Goal: Task Accomplishment & Management: Manage account settings

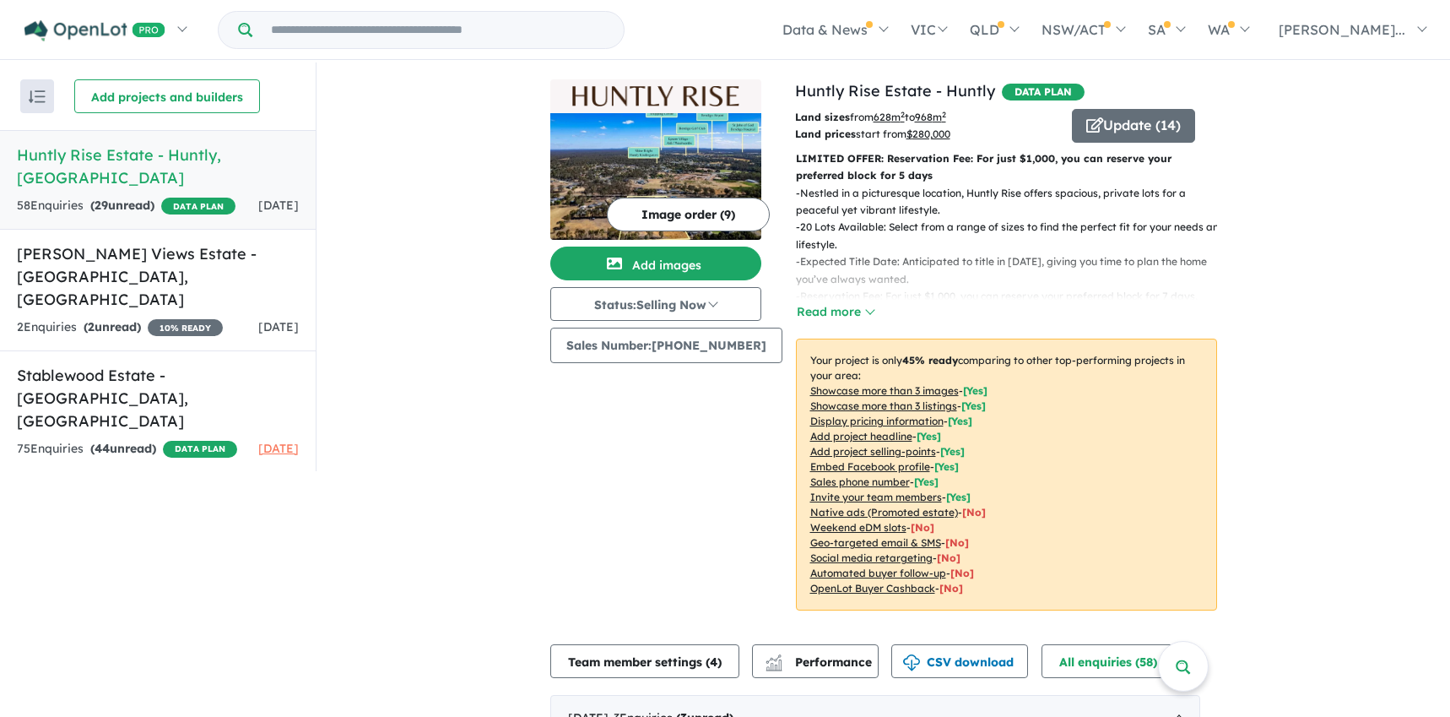
click at [176, 160] on h5 "Huntly Rise Estate - [GEOGRAPHIC_DATA] , [GEOGRAPHIC_DATA]" at bounding box center [158, 166] width 282 height 46
click at [1157, 119] on button "Update ( 14 )" at bounding box center [1133, 126] width 123 height 34
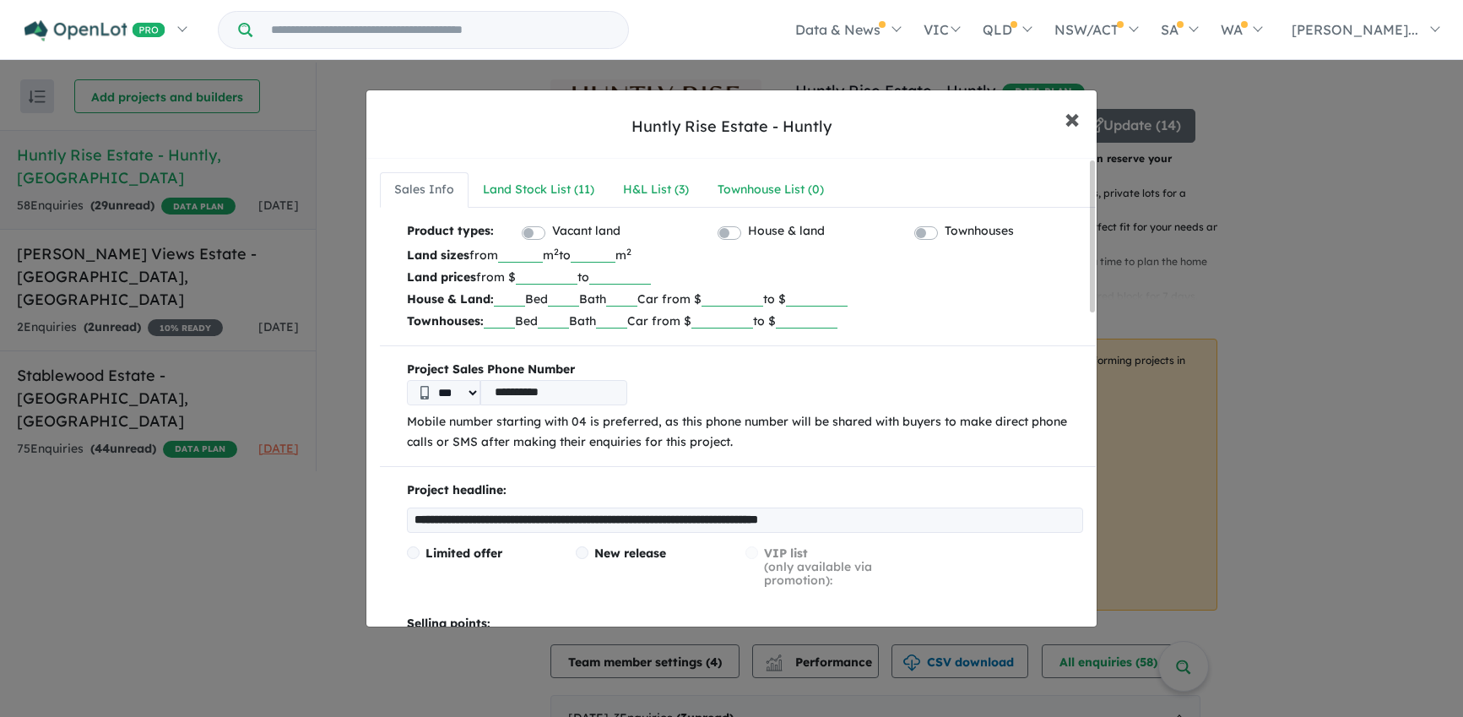
click at [1069, 115] on span "×" at bounding box center [1071, 118] width 15 height 36
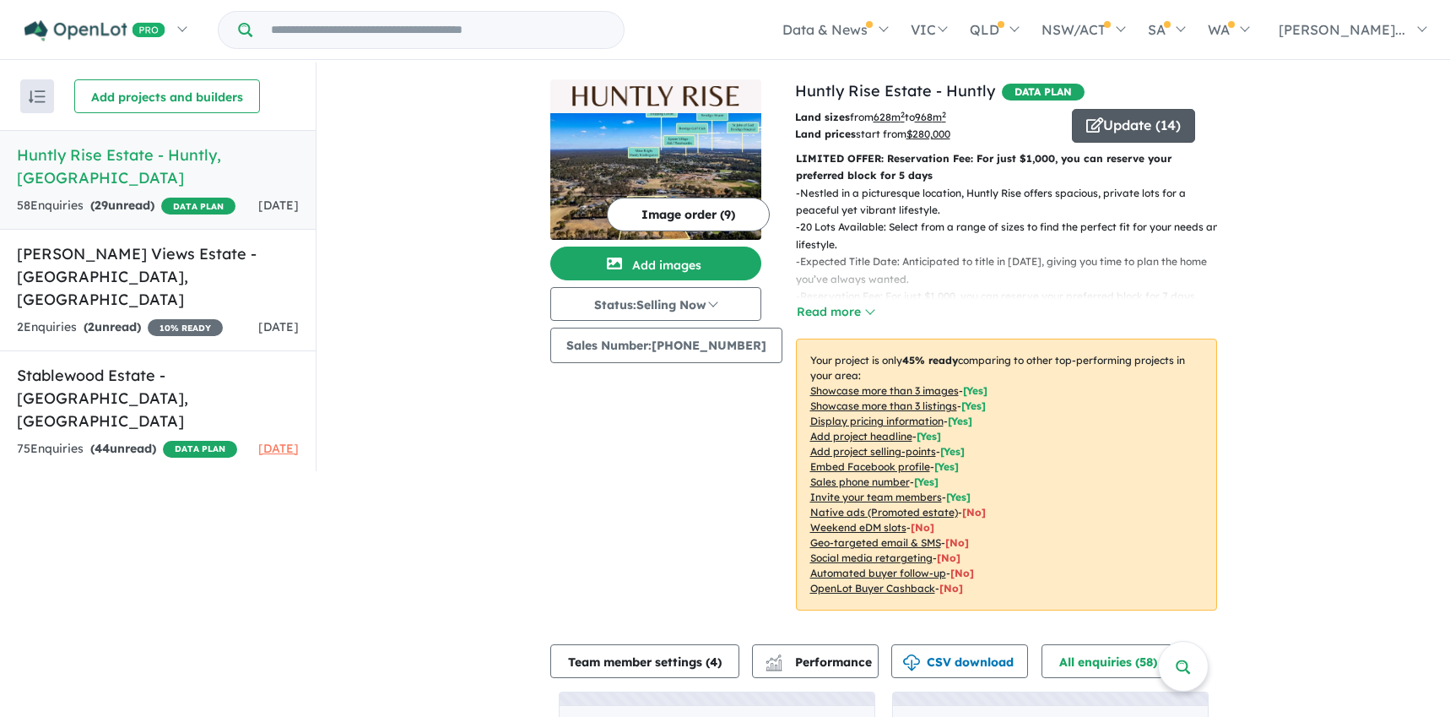
click at [1112, 118] on button "Update ( 14 )" at bounding box center [1133, 126] width 123 height 34
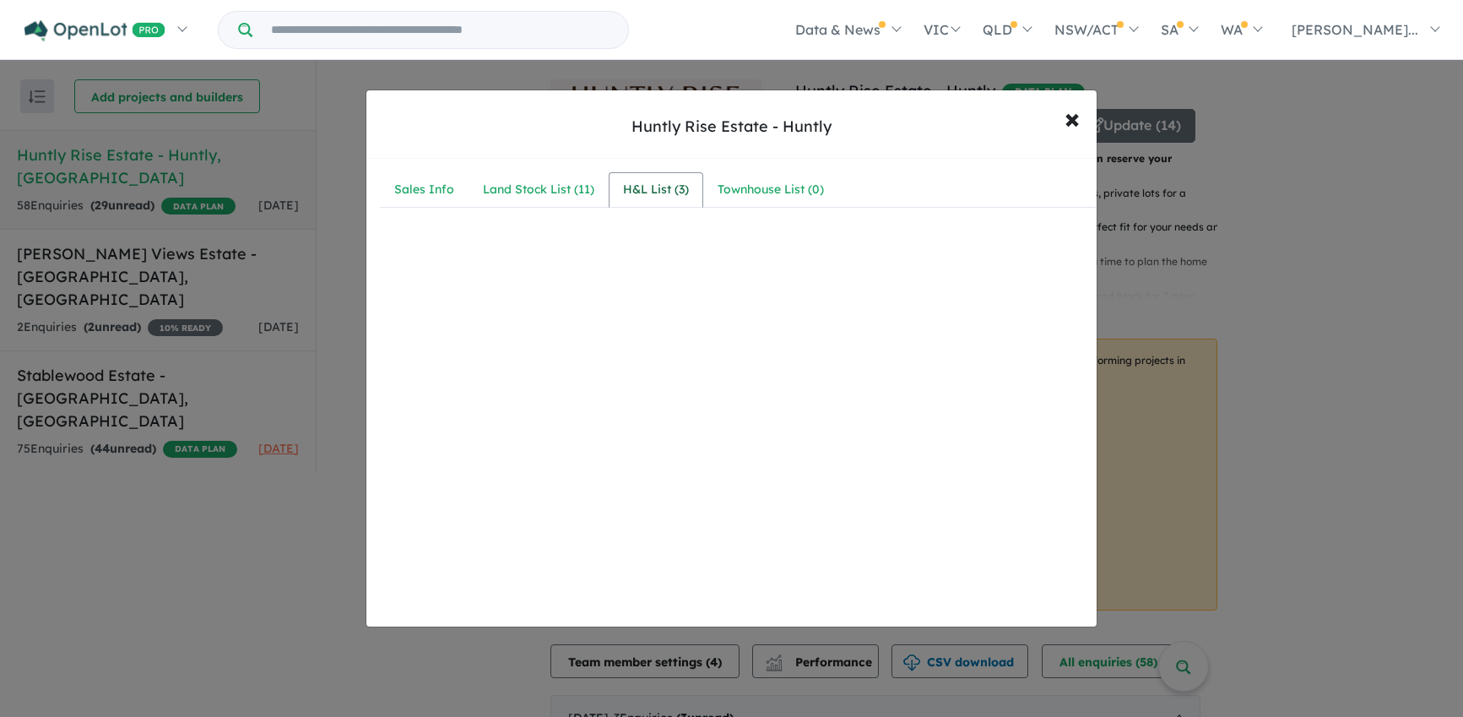
click at [649, 187] on div "H&L List ( 3 )" at bounding box center [656, 190] width 66 height 20
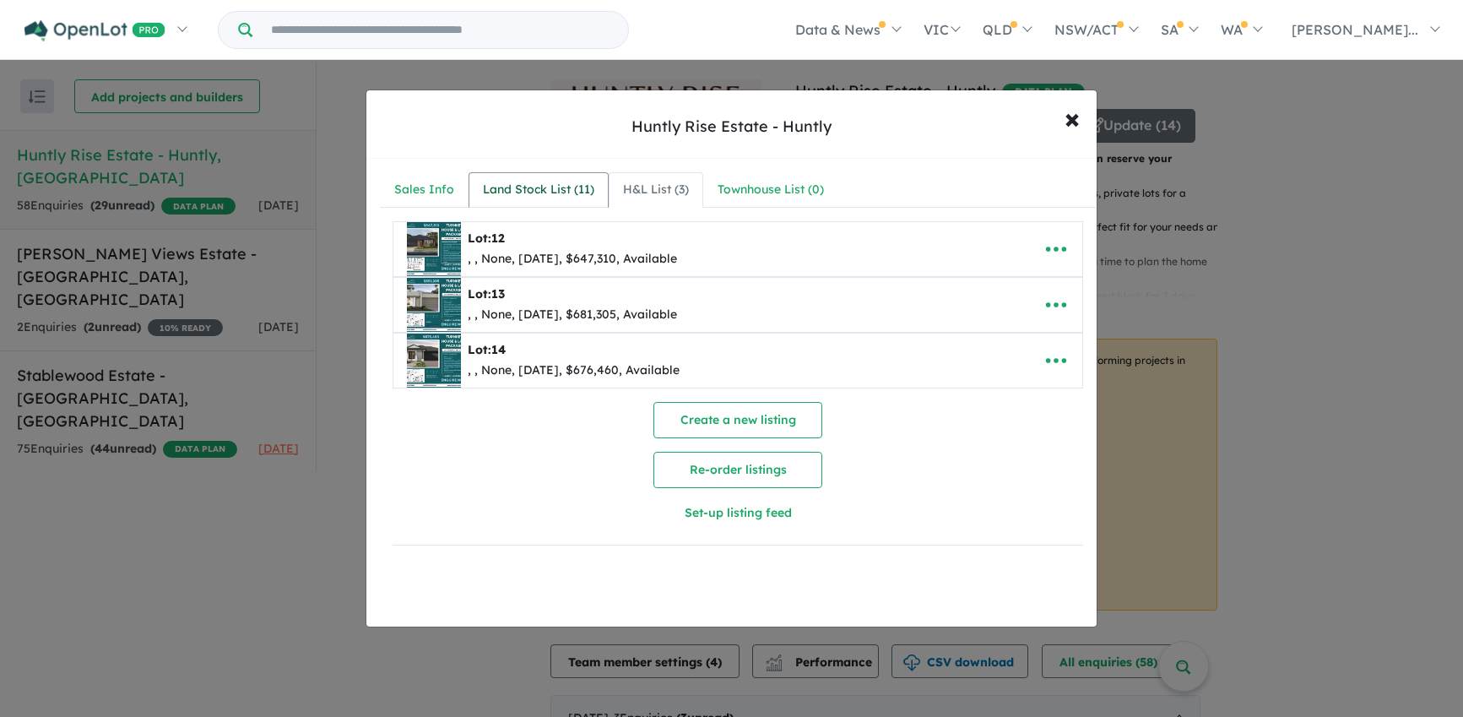
click at [535, 187] on div "Land Stock List ( 11 )" at bounding box center [538, 190] width 111 height 20
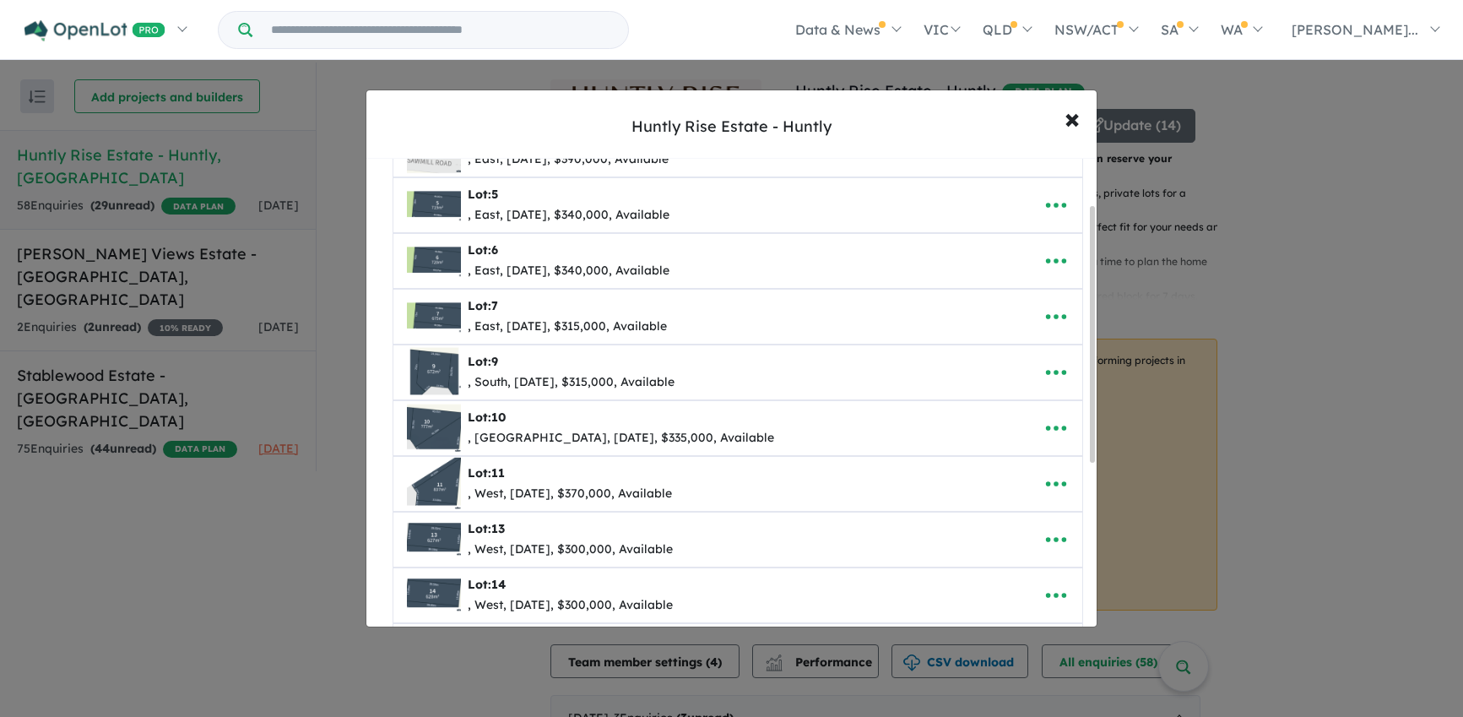
scroll to position [179, 0]
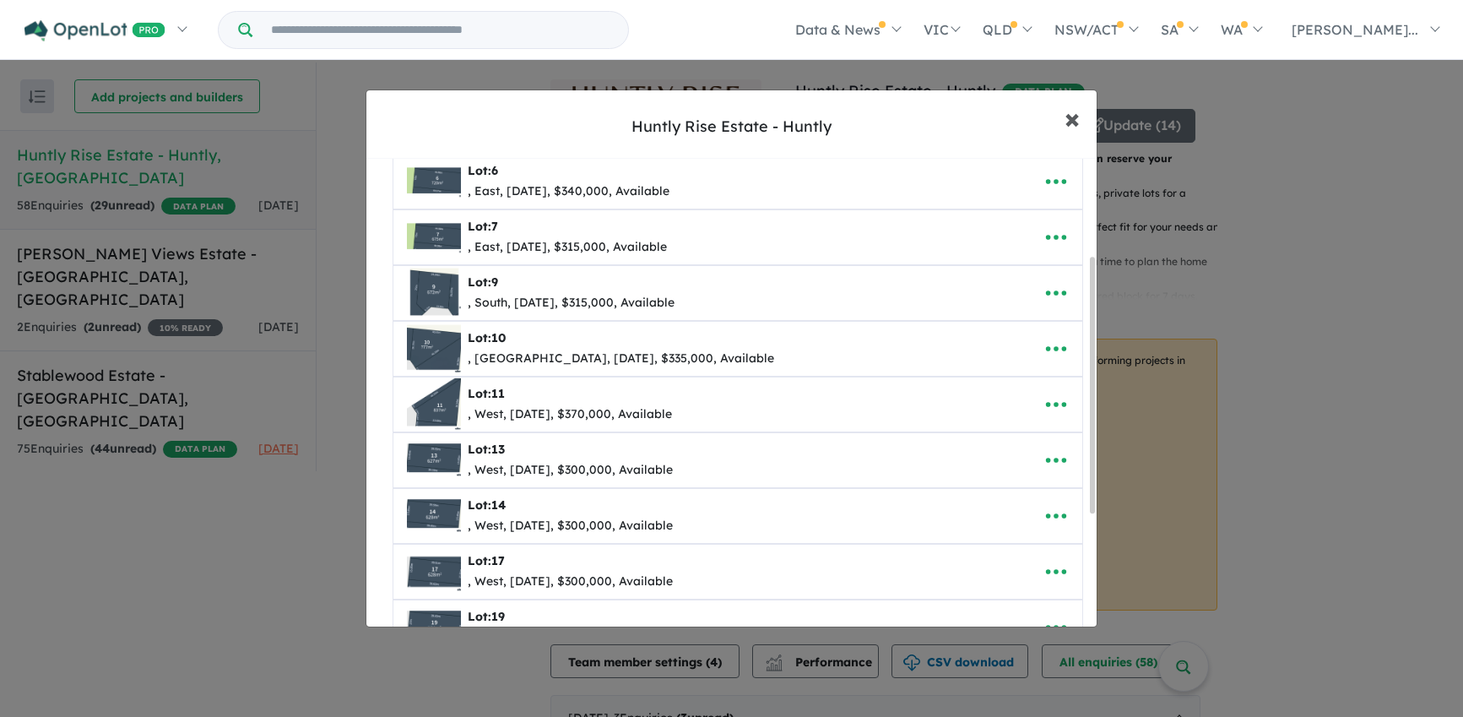
click at [1068, 118] on span "×" at bounding box center [1071, 118] width 15 height 36
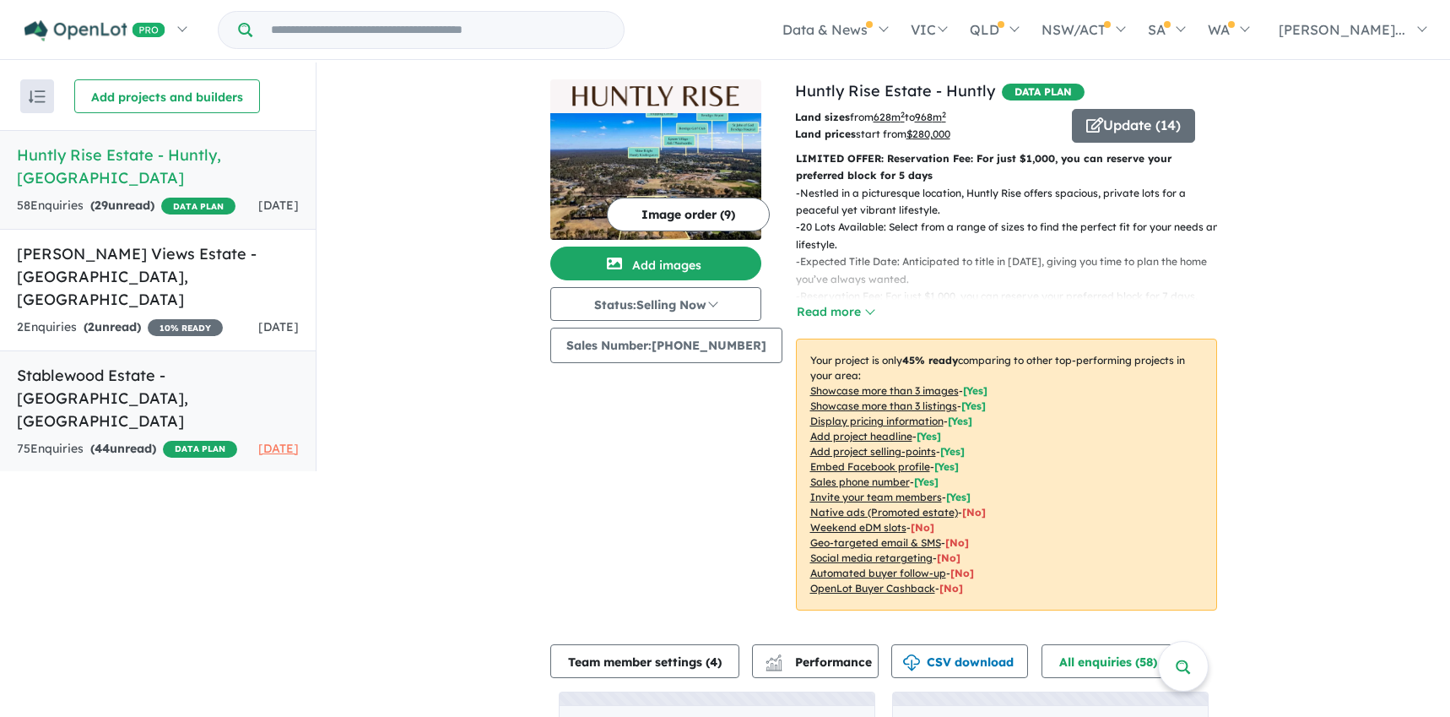
click at [178, 364] on h5 "Stablewood Estate - [GEOGRAPHIC_DATA] , [GEOGRAPHIC_DATA]" at bounding box center [158, 398] width 282 height 68
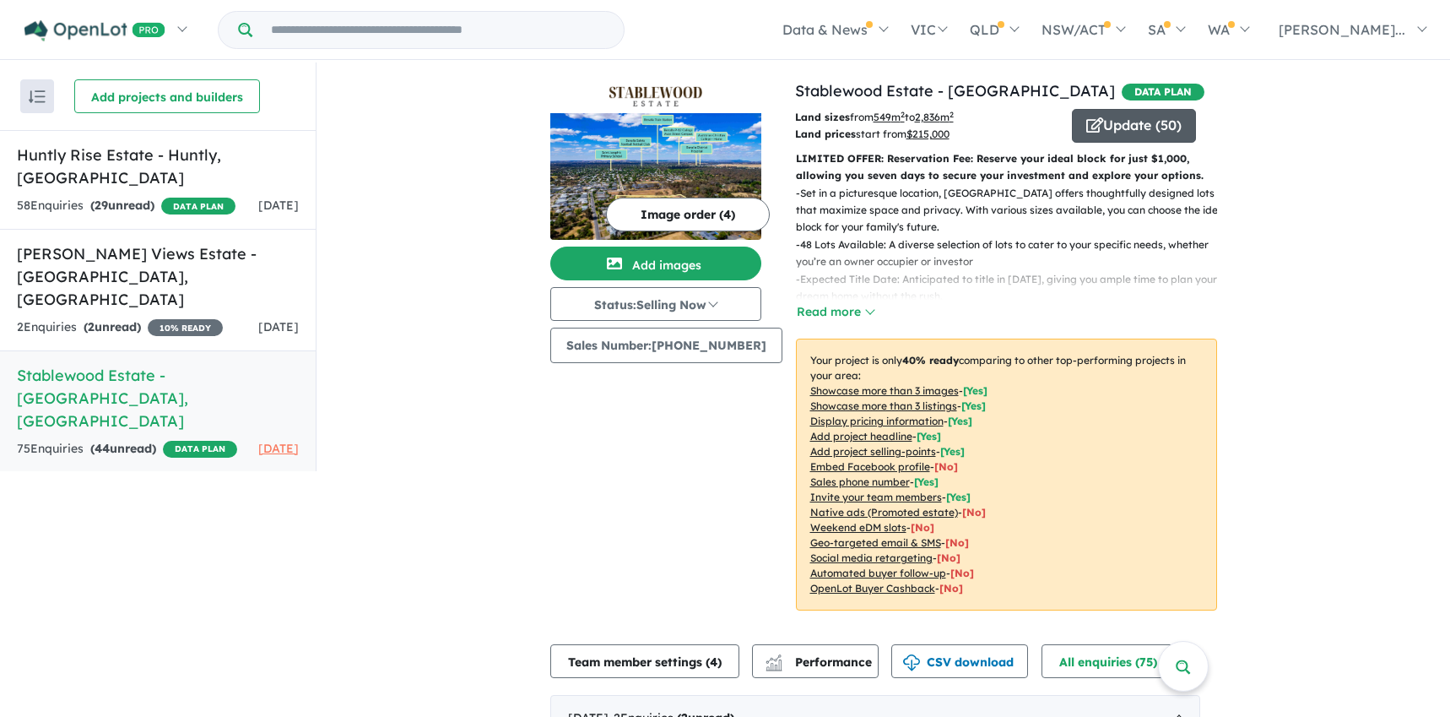
click at [1124, 121] on button "Update ( 50 )" at bounding box center [1134, 126] width 124 height 34
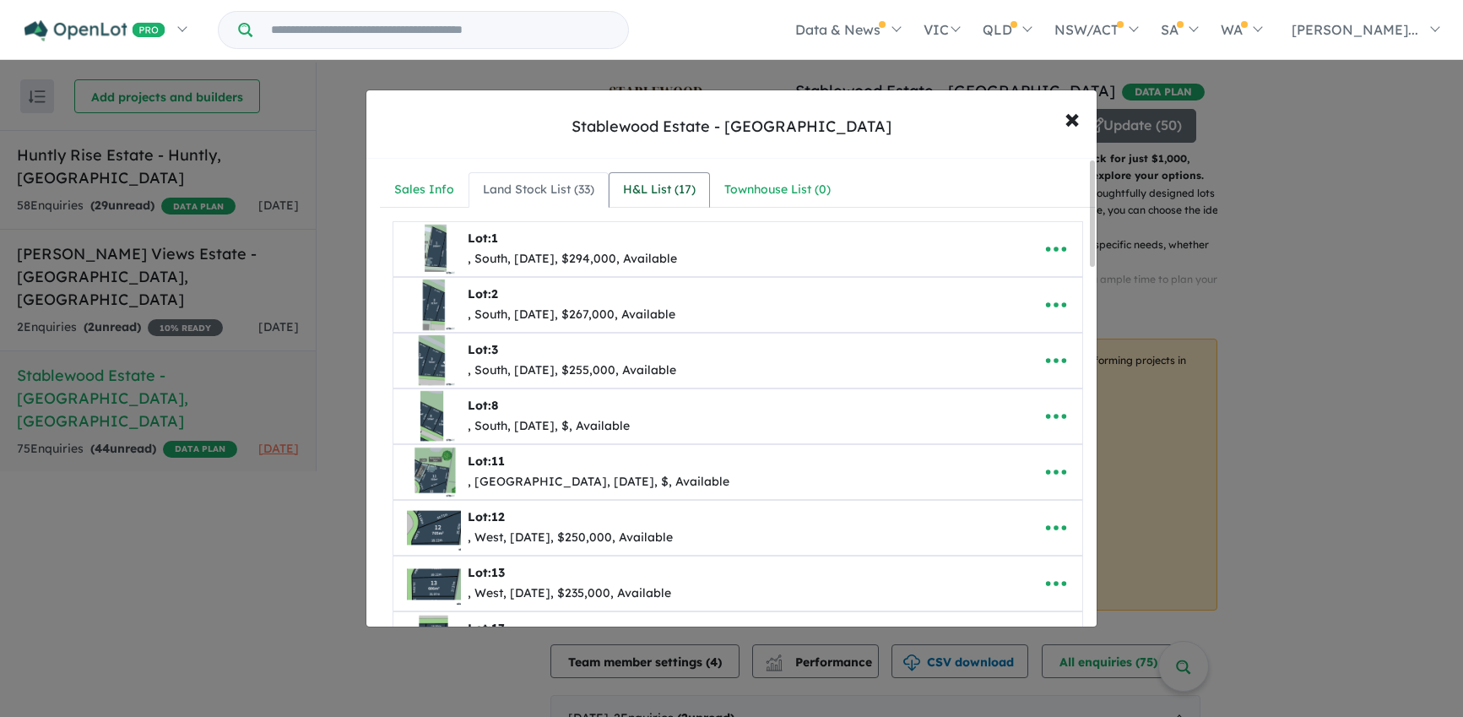
click at [655, 197] on div "H&L List ( 17 )" at bounding box center [659, 190] width 73 height 20
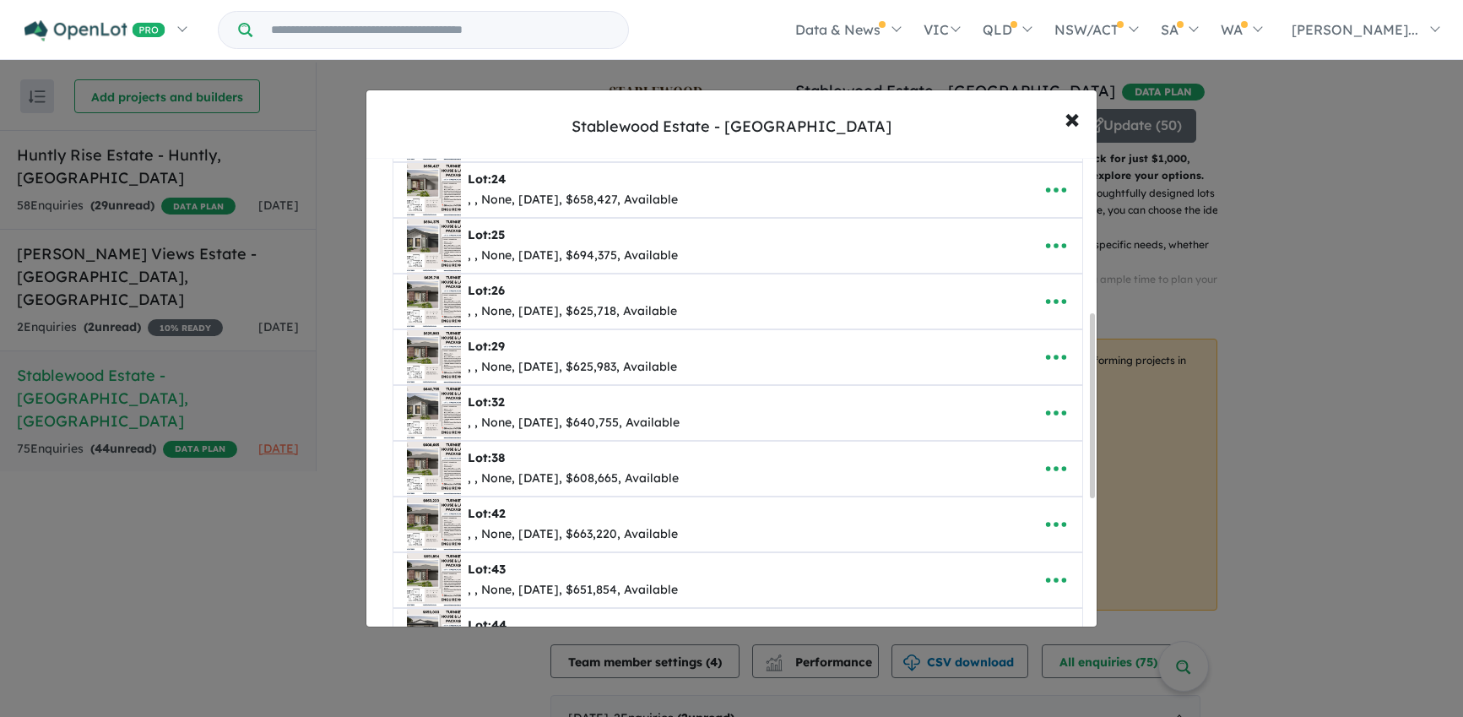
scroll to position [397, 0]
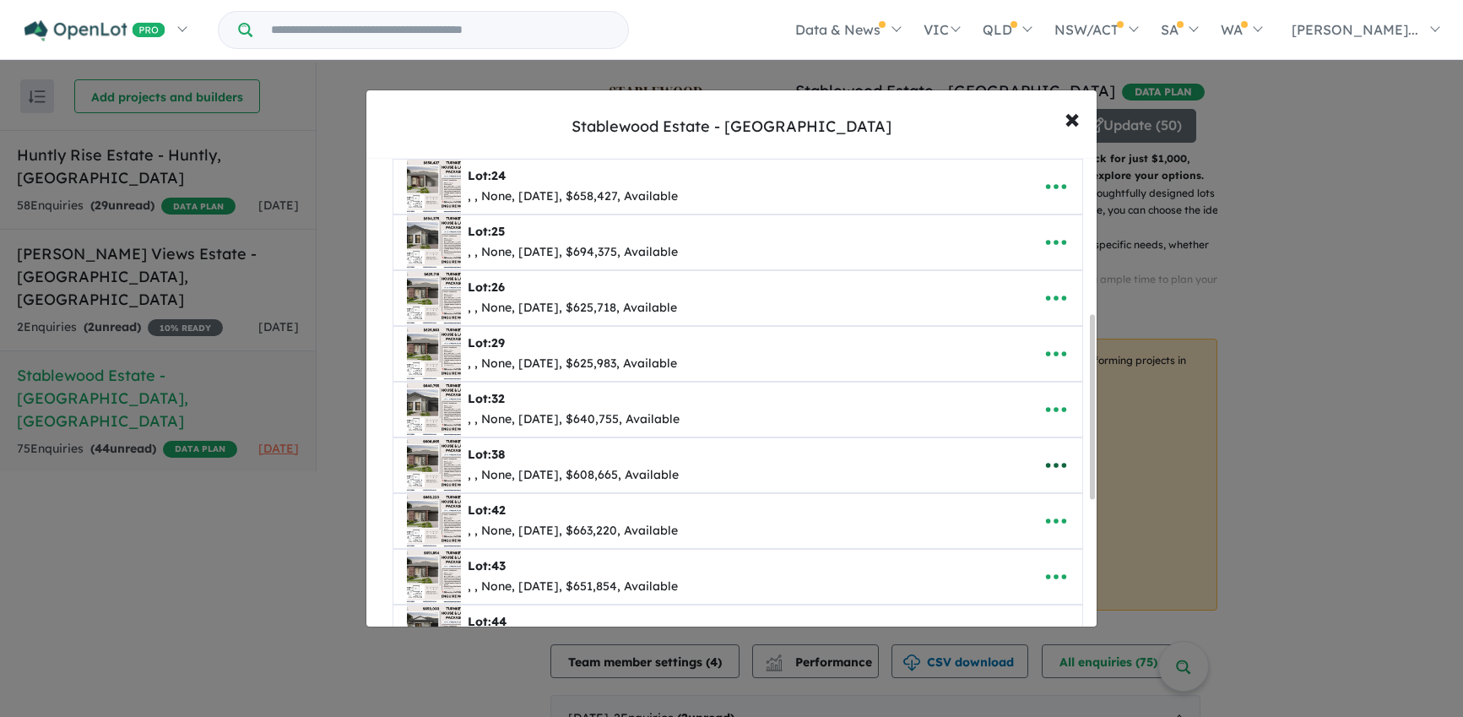
click at [1030, 461] on button "button" at bounding box center [1056, 465] width 52 height 39
click at [988, 500] on link "Edit" at bounding box center [1018, 506] width 125 height 39
select select "**"
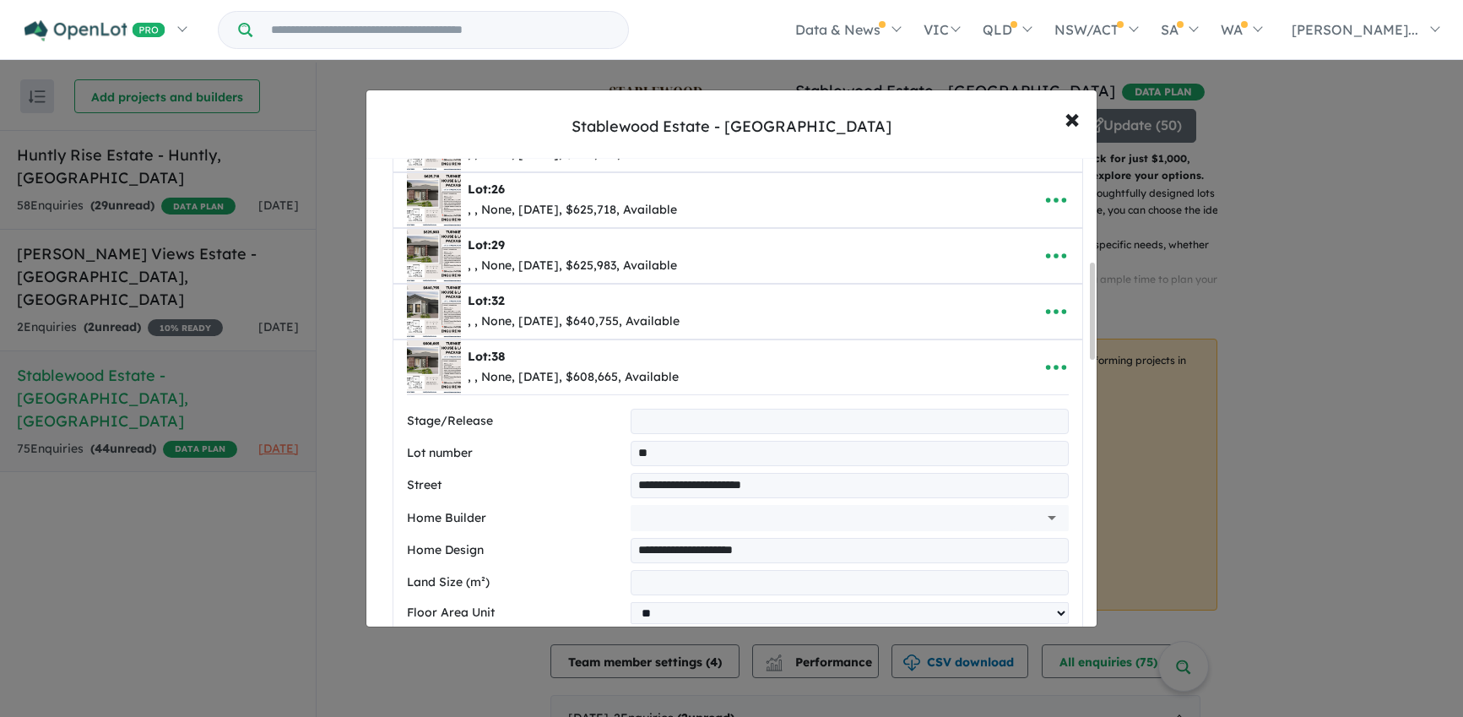
scroll to position [501, 0]
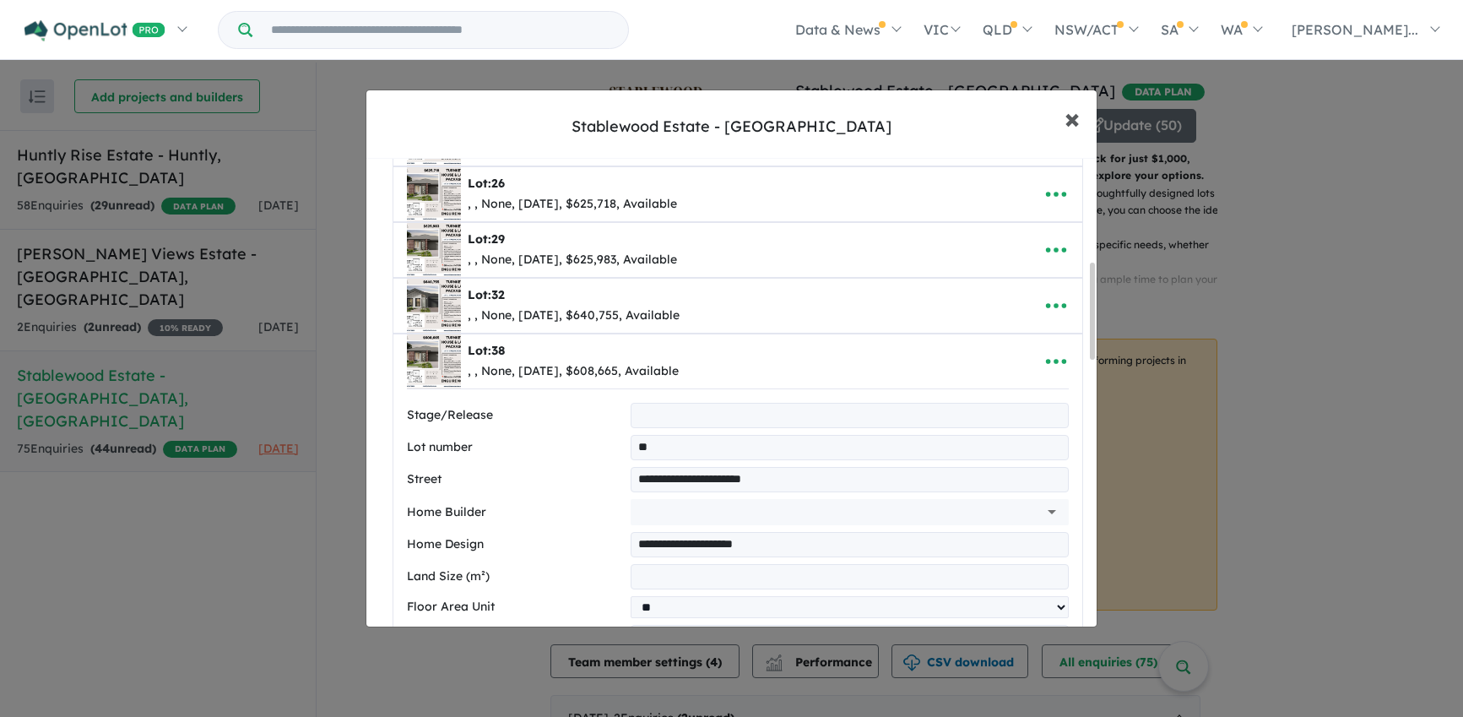
click at [1069, 122] on span "×" at bounding box center [1071, 118] width 15 height 36
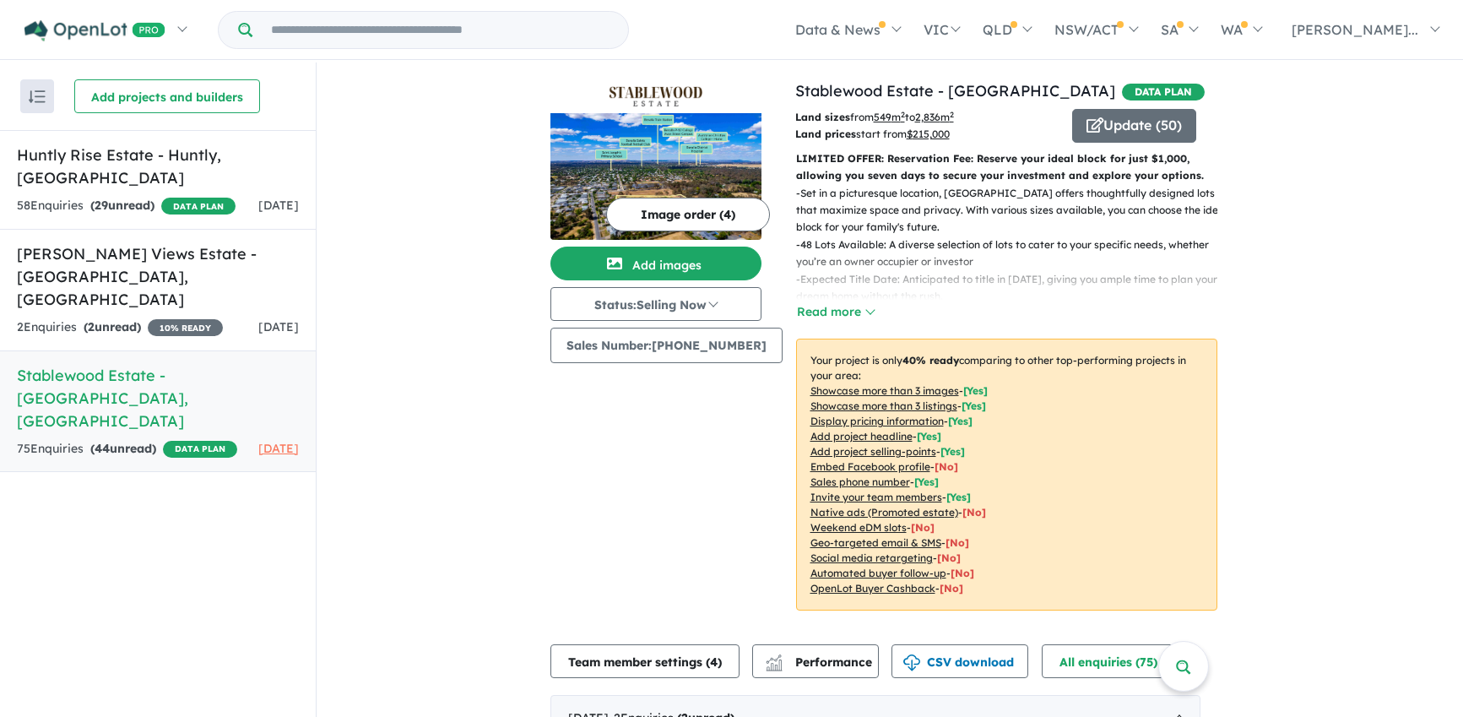
scroll to position [0, 0]
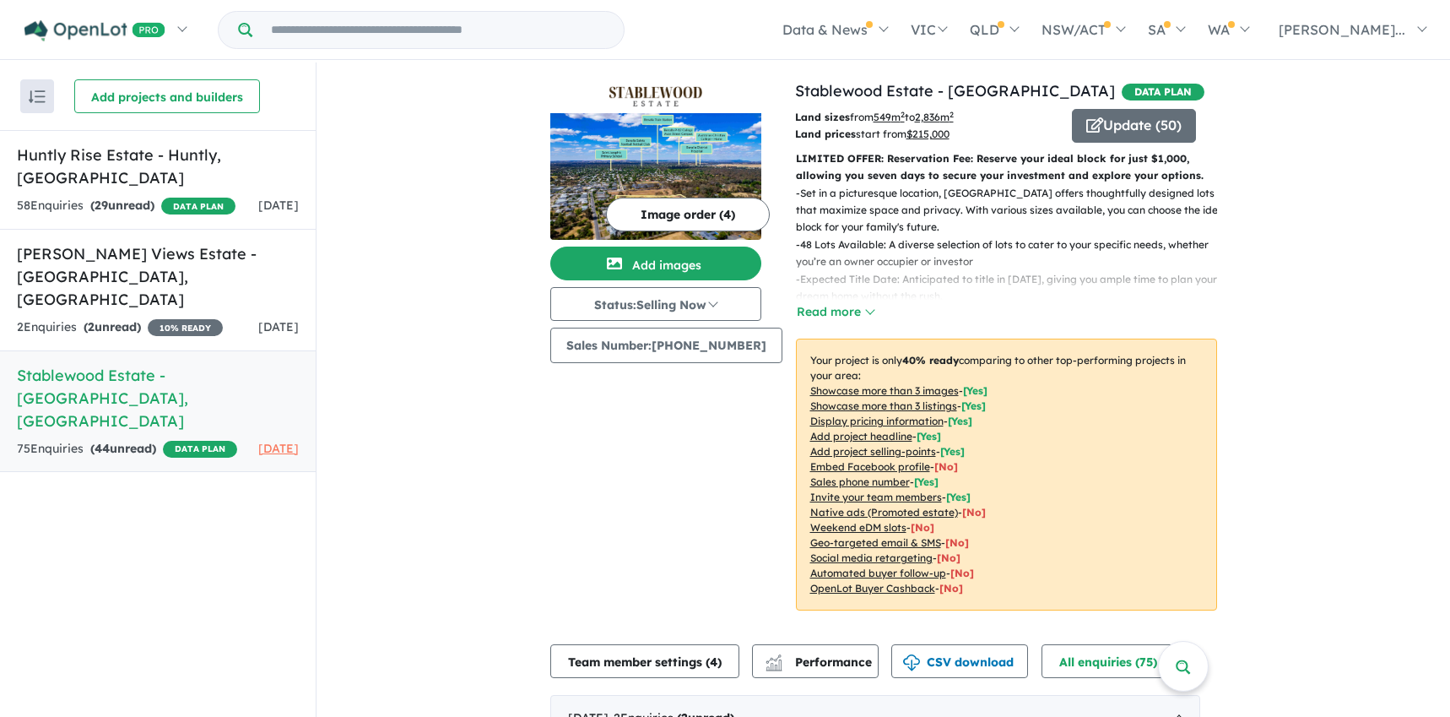
click at [159, 364] on h5 "Stablewood Estate - [GEOGRAPHIC_DATA] , [GEOGRAPHIC_DATA]" at bounding box center [158, 398] width 282 height 68
click at [199, 364] on h5 "Stablewood Estate - [GEOGRAPHIC_DATA] , [GEOGRAPHIC_DATA]" at bounding box center [158, 398] width 282 height 68
click at [1104, 131] on button "Update ( 50 )" at bounding box center [1134, 126] width 124 height 34
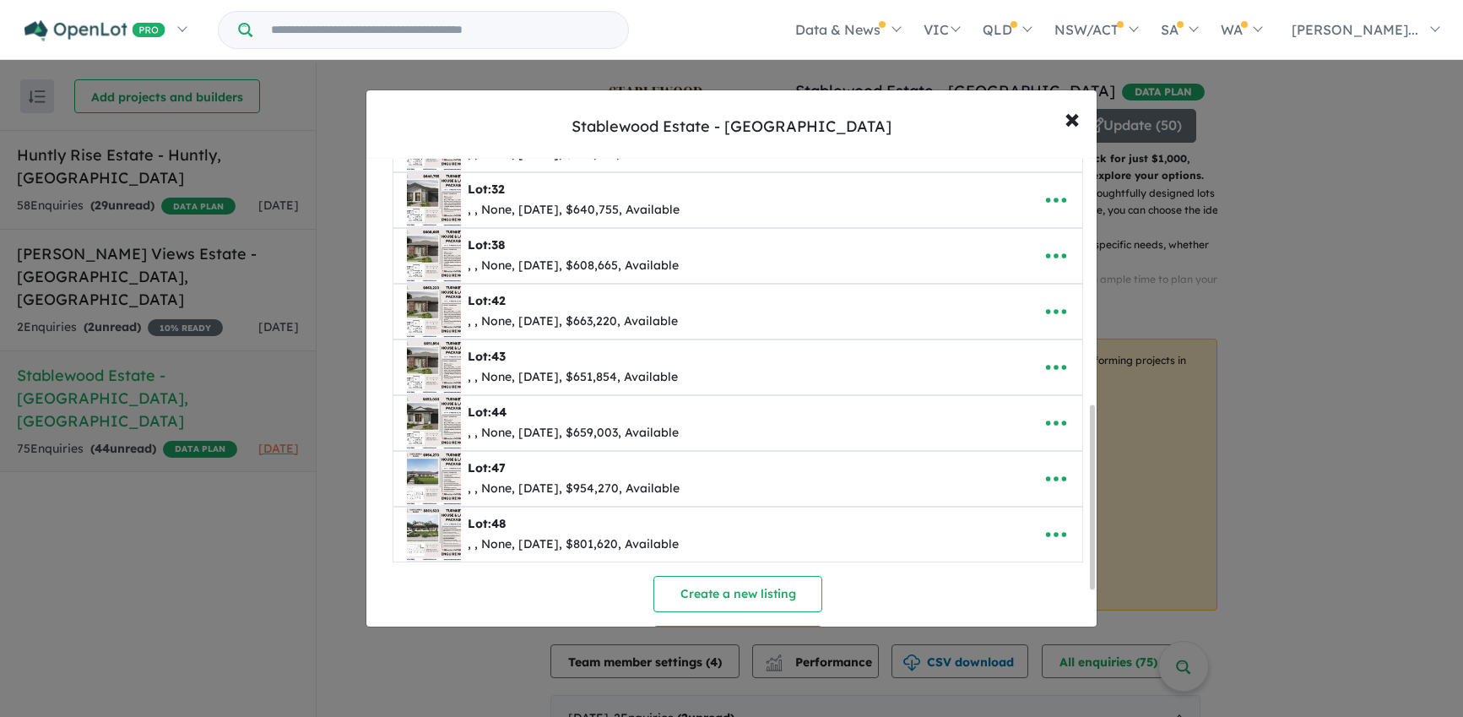
scroll to position [533, 0]
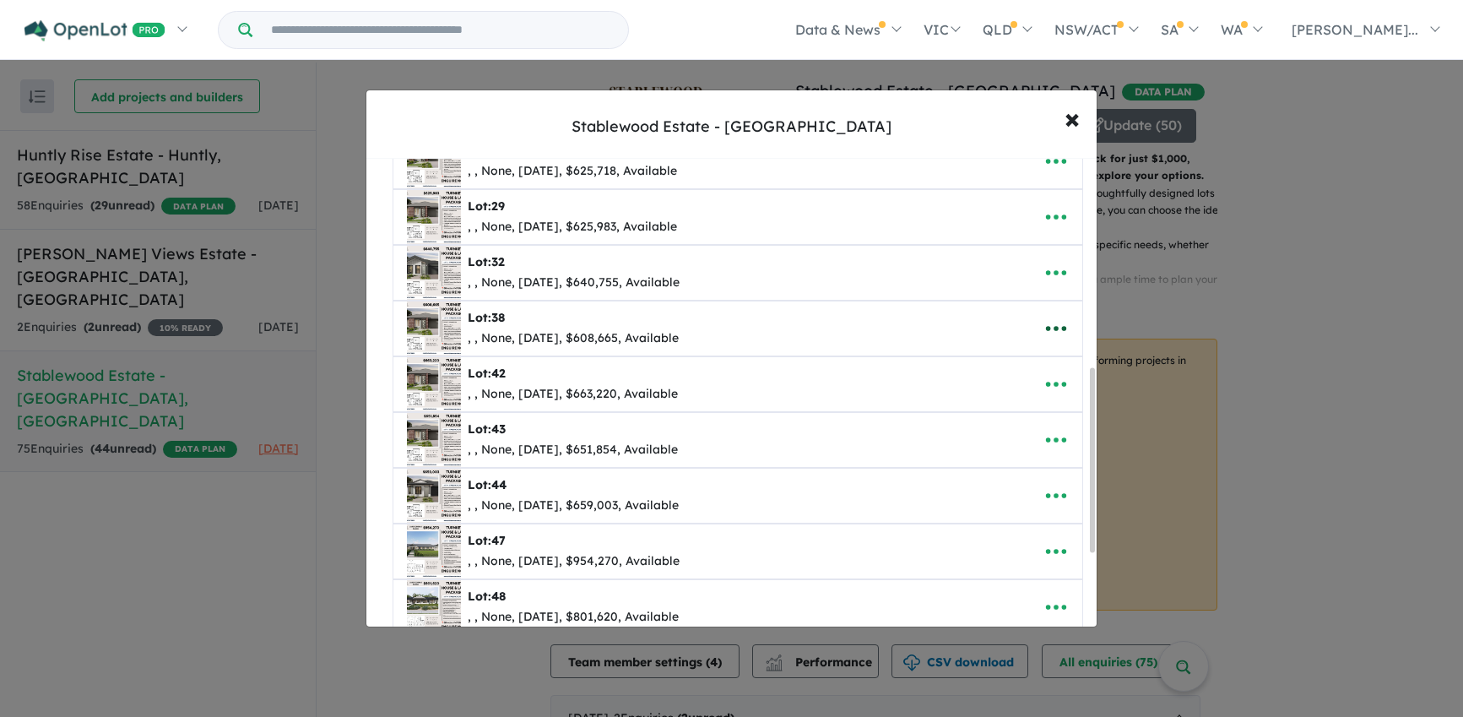
click at [1048, 331] on icon "button" at bounding box center [1055, 328] width 25 height 25
click at [1011, 368] on link "Edit" at bounding box center [1018, 369] width 125 height 39
select select "**"
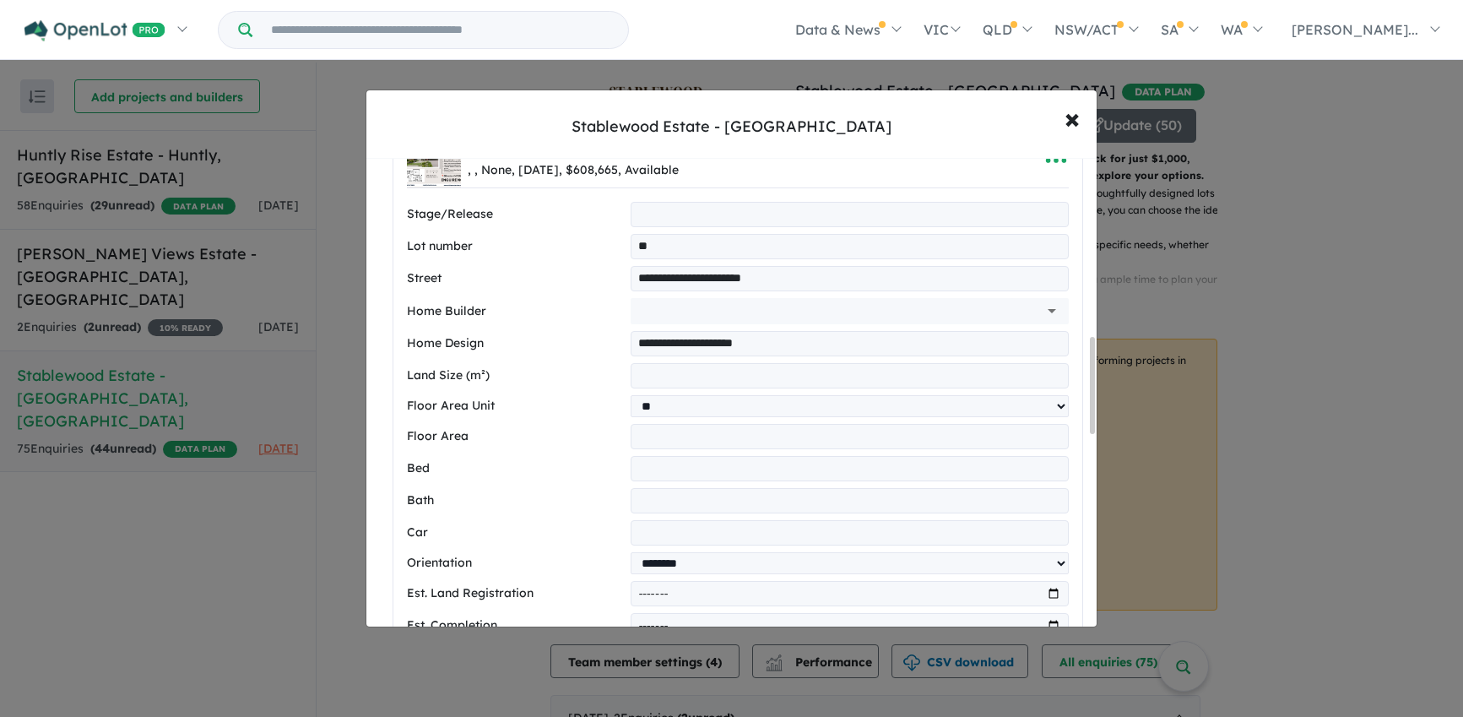
scroll to position [940, 0]
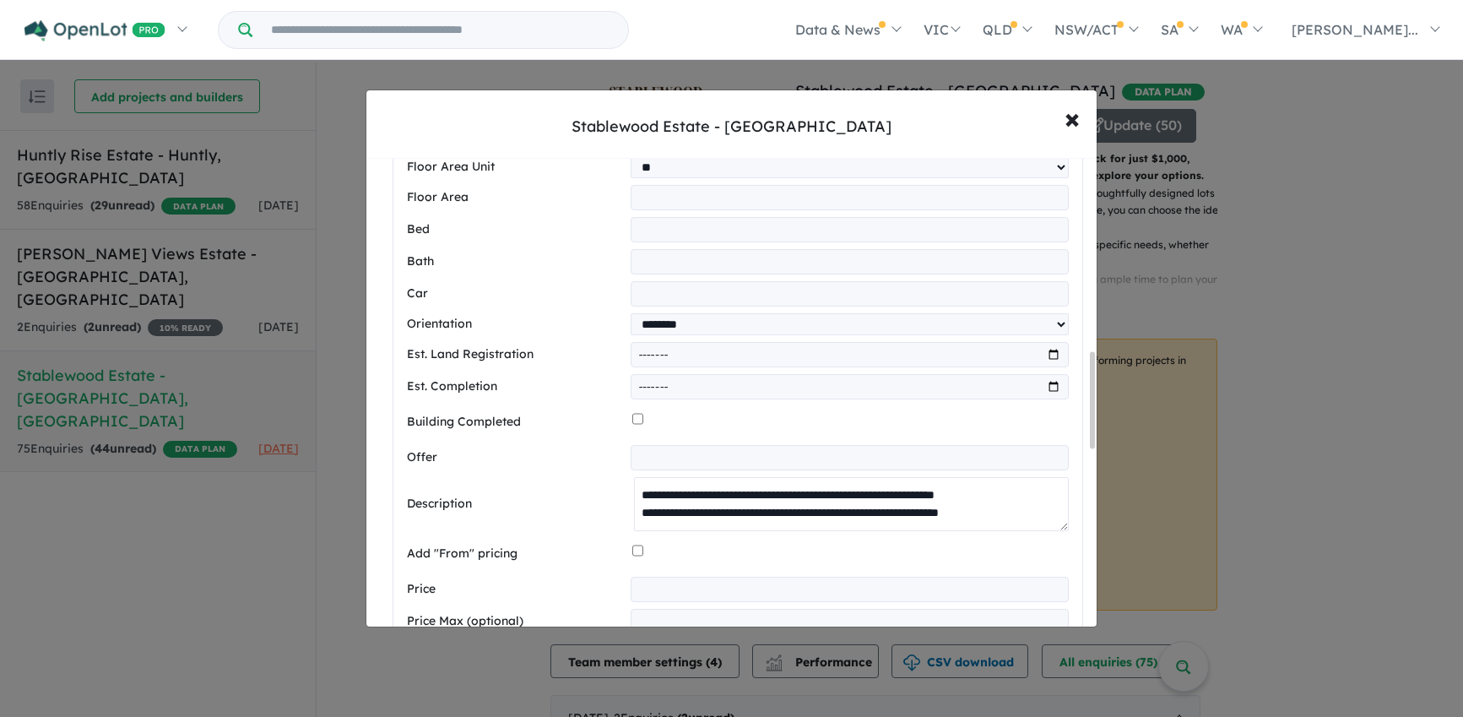
drag, startPoint x: 634, startPoint y: 504, endPoint x: 875, endPoint y: 518, distance: 241.8
click at [875, 518] on textarea at bounding box center [851, 504] width 434 height 54
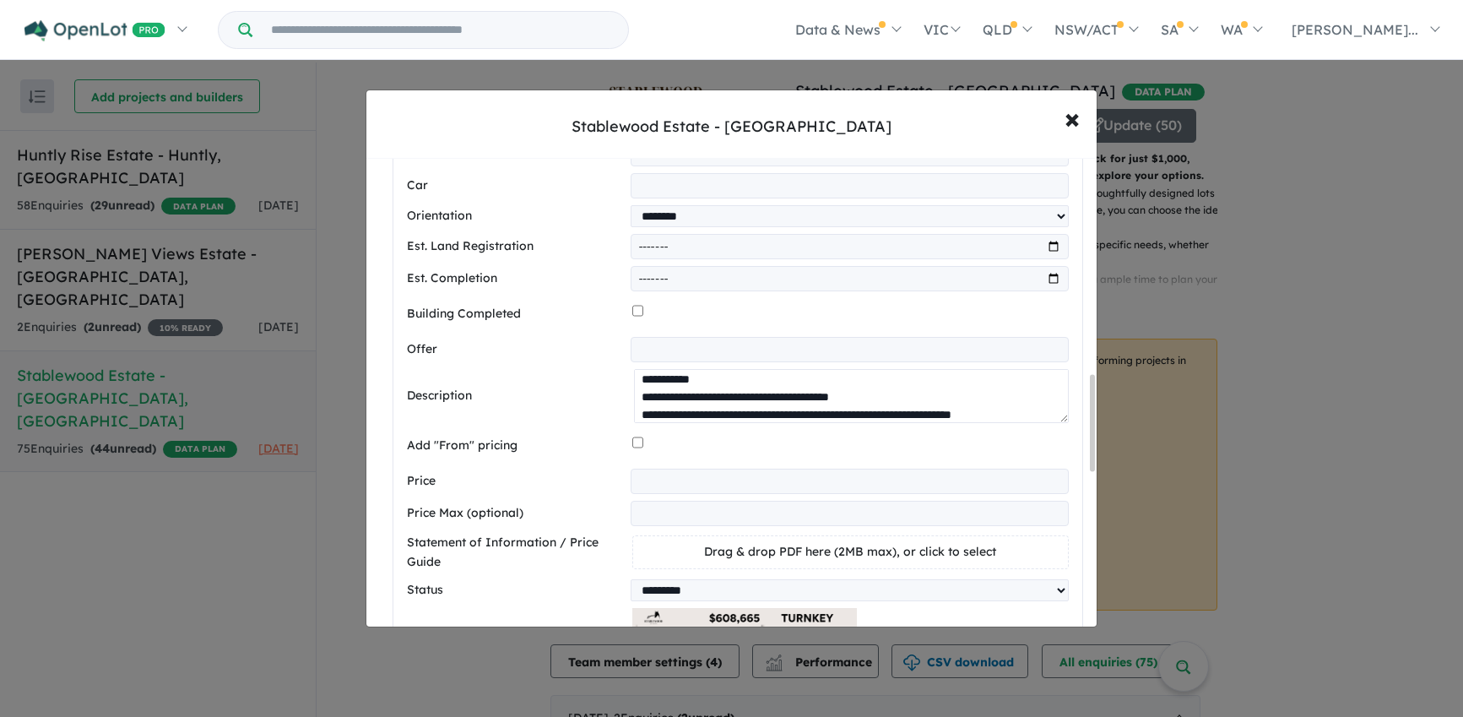
scroll to position [727, 0]
click at [639, 445] on div "**********" at bounding box center [738, 380] width 662 height 1050
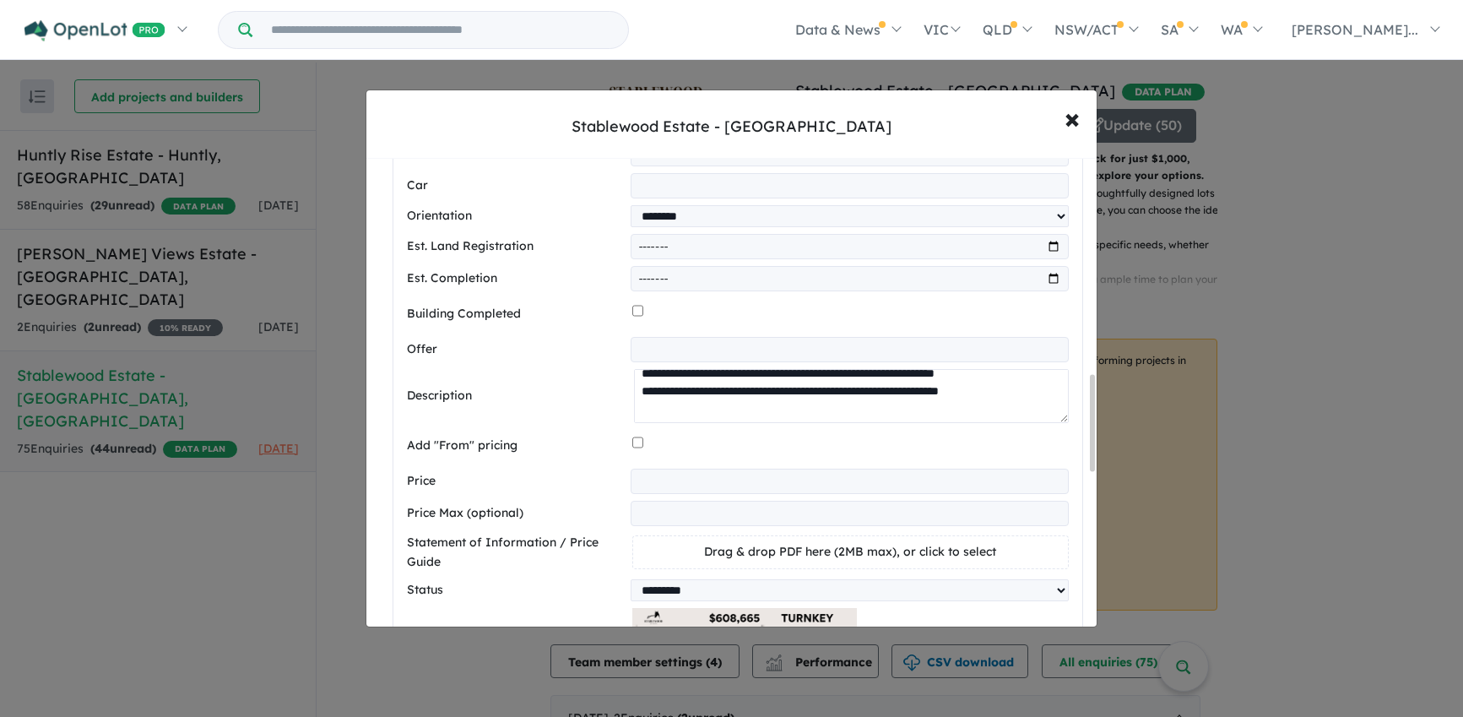
scroll to position [30, 0]
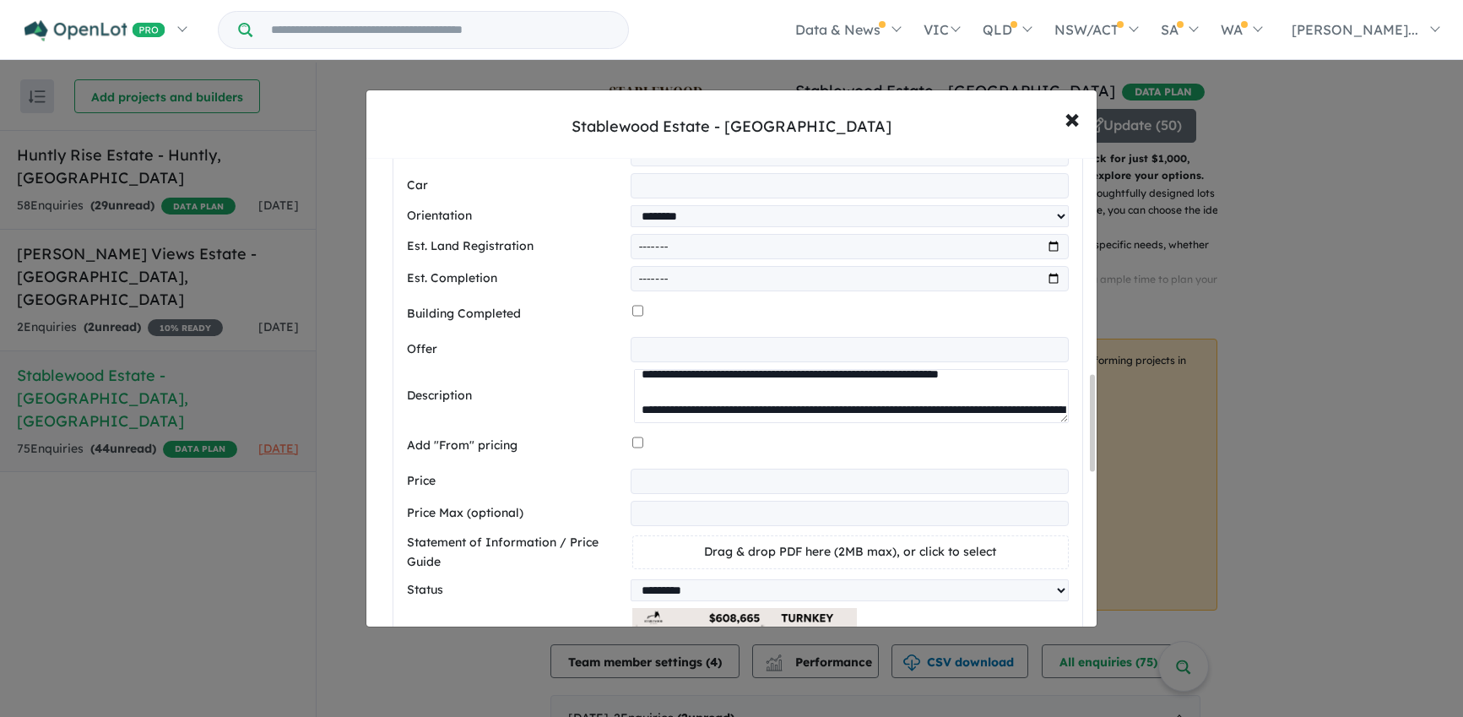
click at [835, 403] on textarea at bounding box center [851, 396] width 434 height 54
drag, startPoint x: 983, startPoint y: 398, endPoint x: 1008, endPoint y: 397, distance: 24.5
click at [1008, 397] on textarea at bounding box center [851, 396] width 434 height 54
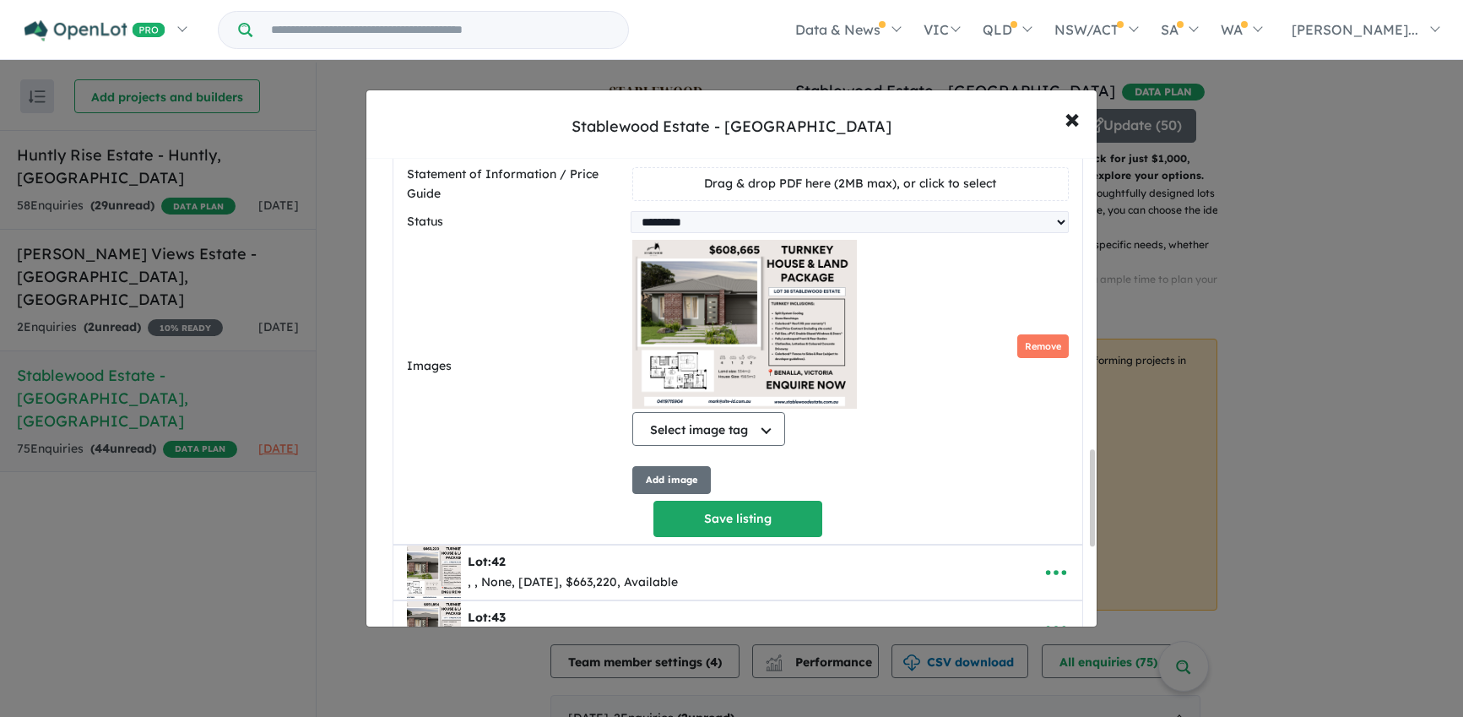
scroll to position [1454, 0]
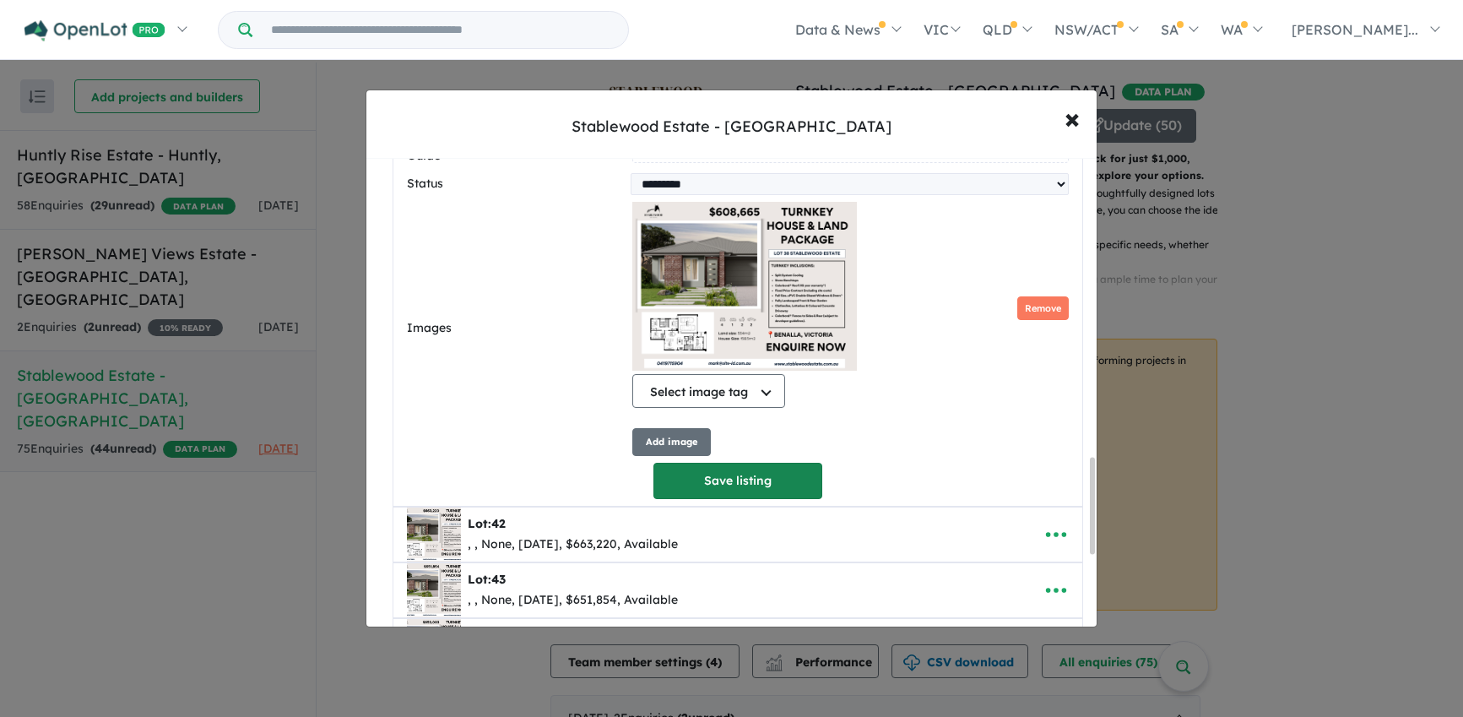
type textarea "**********"
click at [720, 489] on button "Save listing" at bounding box center [737, 481] width 169 height 36
select select "**"
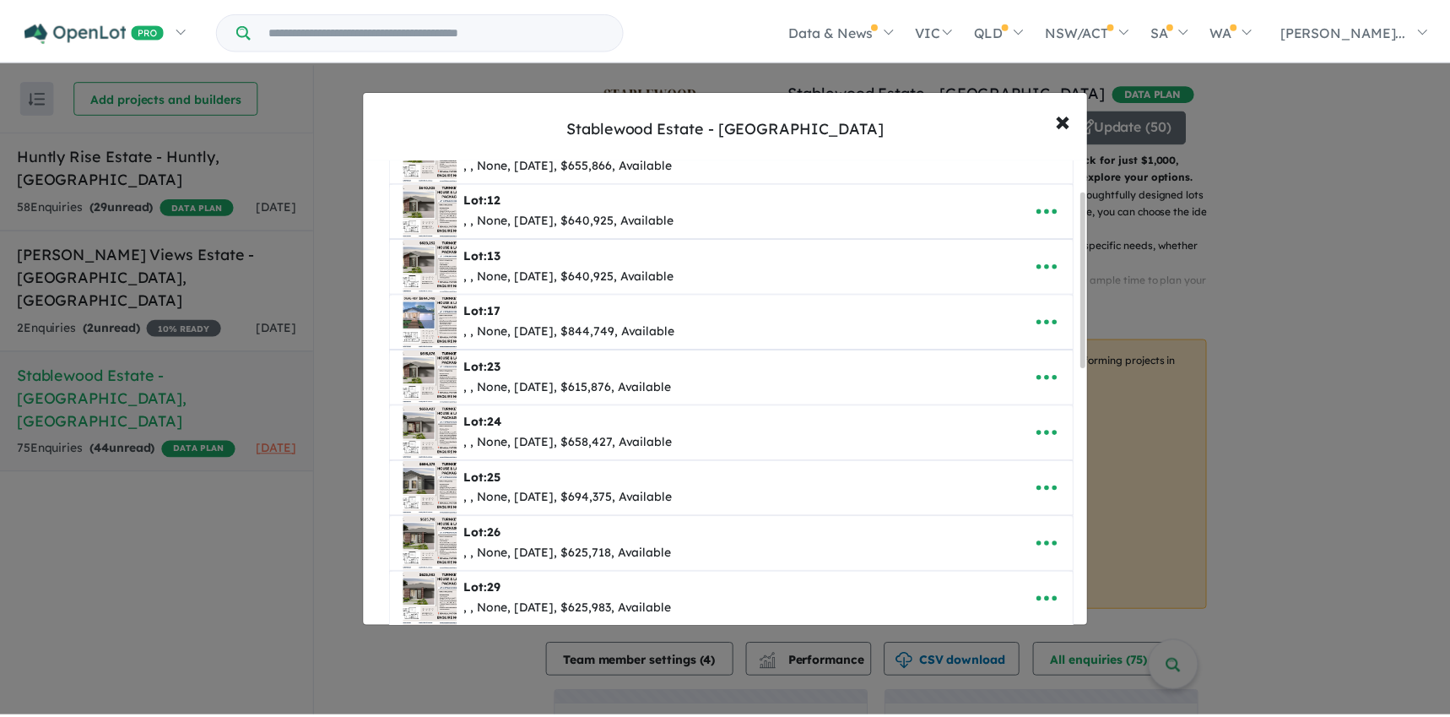
scroll to position [0, 0]
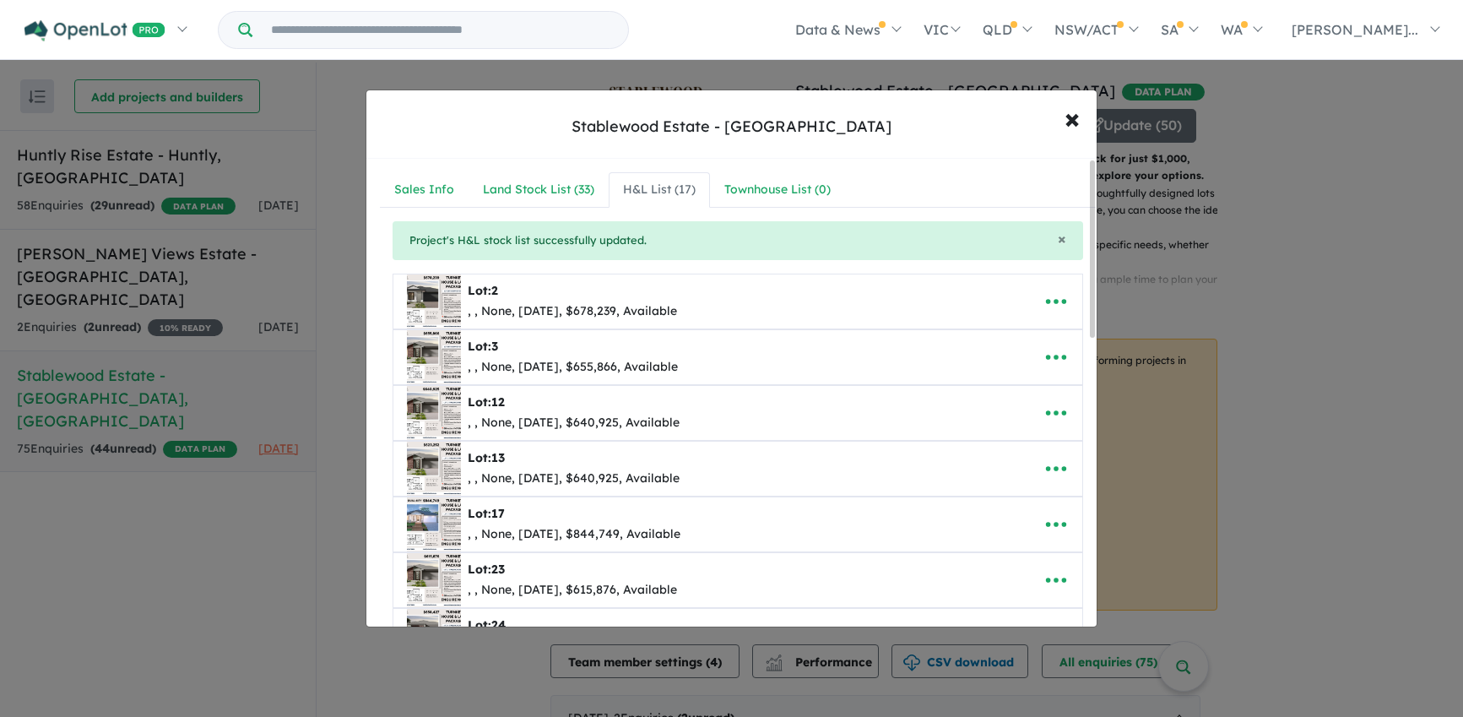
click at [1244, 448] on div "**********" at bounding box center [731, 358] width 1463 height 717
